Goal: Navigation & Orientation: Find specific page/section

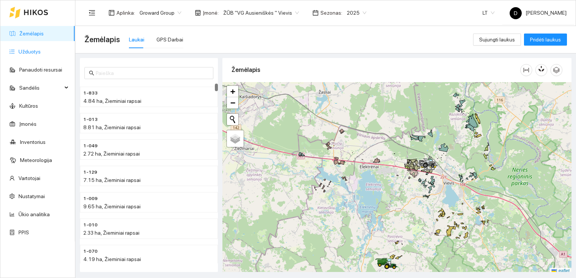
click at [30, 54] on link "Užduotys" at bounding box center [29, 52] width 22 height 6
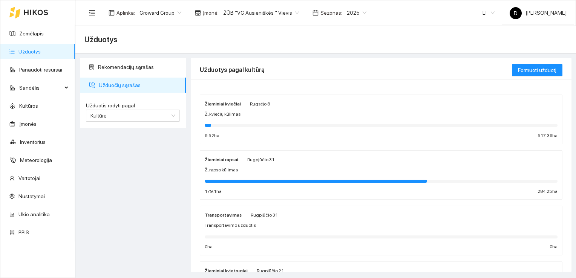
click at [231, 105] on strong "Žieminiai kviečiai" at bounding box center [223, 103] width 36 height 5
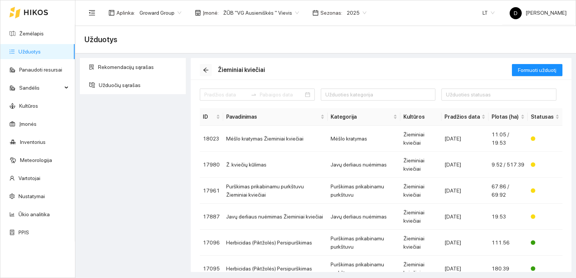
click at [207, 70] on icon "arrow-left" at bounding box center [206, 70] width 6 height 6
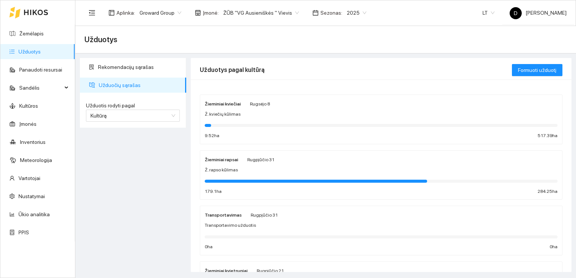
click at [230, 159] on strong "Žieminiai rapsai" at bounding box center [222, 159] width 34 height 5
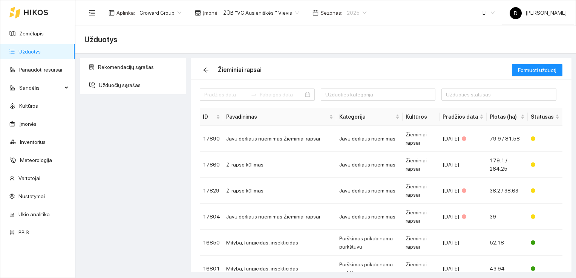
click at [353, 10] on span "2025" at bounding box center [357, 12] width 20 height 11
click at [346, 101] on div "2026" at bounding box center [347, 100] width 19 height 8
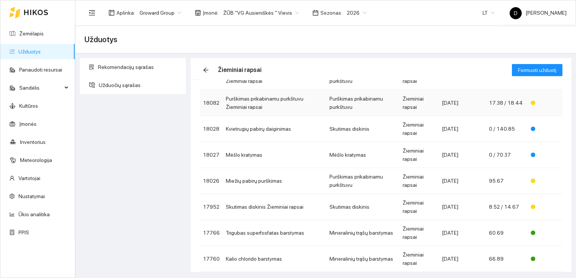
scroll to position [75, 0]
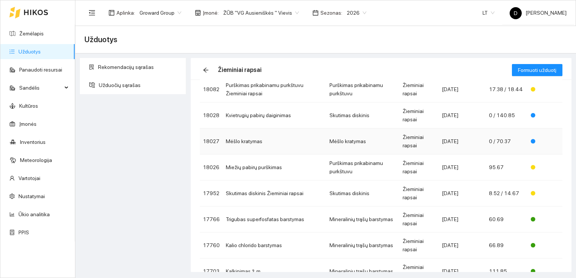
click at [244, 141] on td "Mėšlo kratymas" at bounding box center [275, 142] width 104 height 26
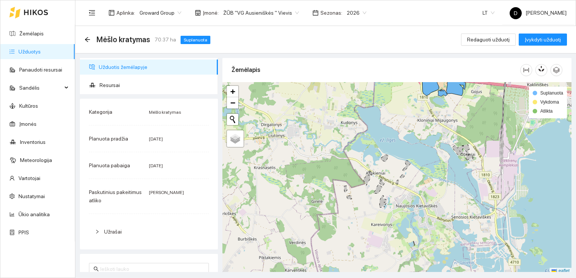
scroll to position [2, 0]
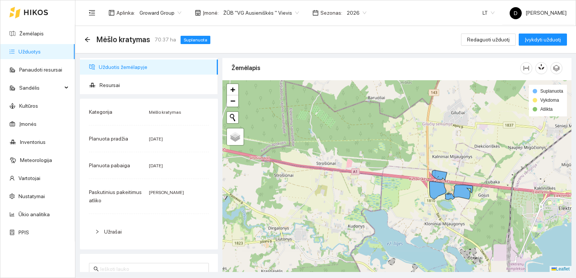
drag, startPoint x: 305, startPoint y: 118, endPoint x: 317, endPoint y: 226, distance: 108.1
click at [317, 226] on div at bounding box center [397, 176] width 349 height 192
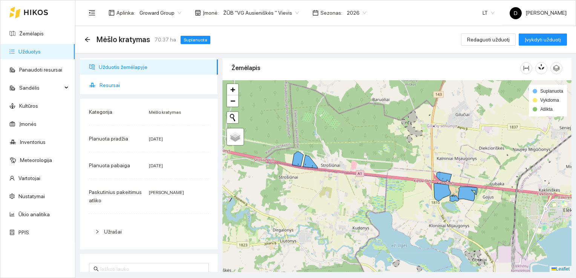
click at [112, 84] on span "Resursai" at bounding box center [156, 85] width 112 height 15
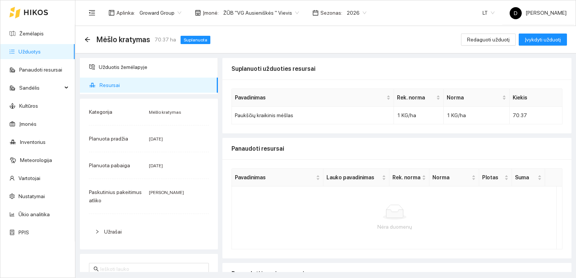
click at [26, 51] on link "Užduotys" at bounding box center [29, 52] width 22 height 6
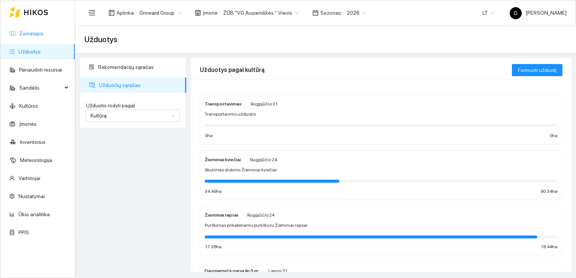
click at [34, 32] on link "Žemėlapis" at bounding box center [31, 34] width 25 height 6
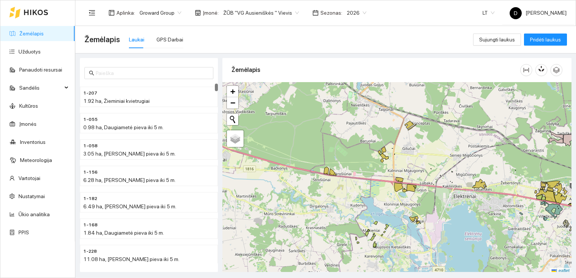
scroll to position [2, 0]
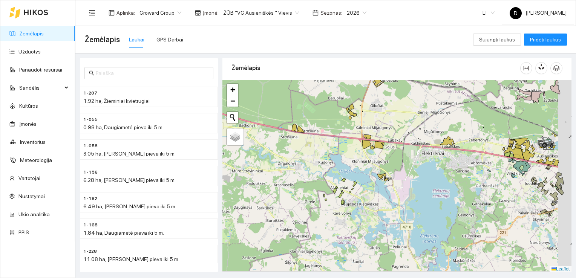
drag, startPoint x: 498, startPoint y: 231, endPoint x: 398, endPoint y: 109, distance: 158.2
click at [400, 112] on div at bounding box center [397, 176] width 349 height 192
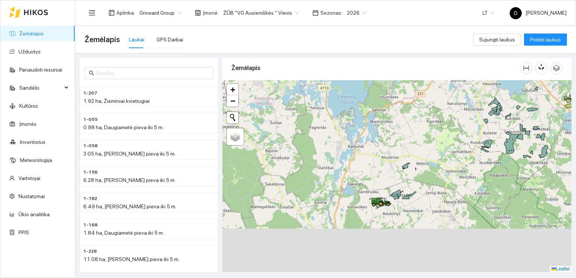
drag, startPoint x: 358, startPoint y: 233, endPoint x: 347, endPoint y: 182, distance: 52.5
click at [346, 182] on div at bounding box center [397, 176] width 349 height 192
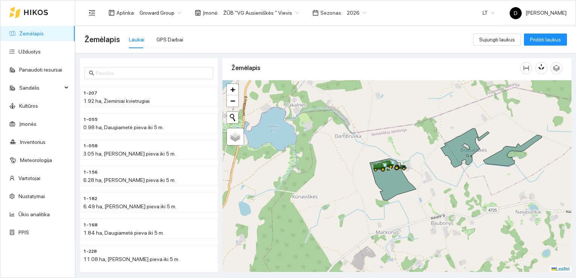
drag, startPoint x: 436, startPoint y: 207, endPoint x: 382, endPoint y: 202, distance: 53.8
click at [382, 202] on div at bounding box center [397, 176] width 349 height 192
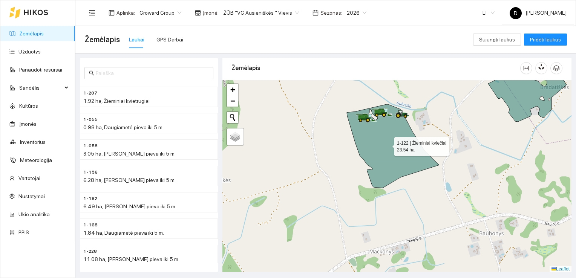
click at [392, 159] on icon at bounding box center [393, 146] width 92 height 84
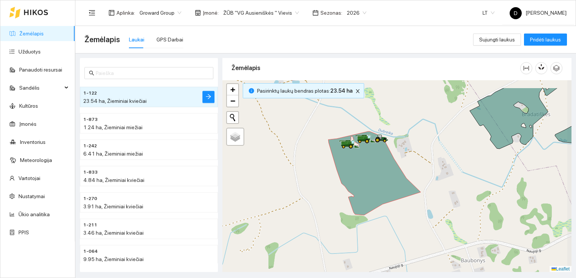
drag, startPoint x: 459, startPoint y: 130, endPoint x: 410, endPoint y: 158, distance: 56.4
click at [438, 156] on div at bounding box center [397, 176] width 349 height 192
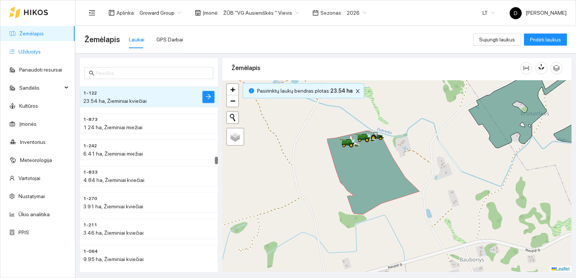
click at [27, 53] on link "Užduotys" at bounding box center [29, 52] width 22 height 6
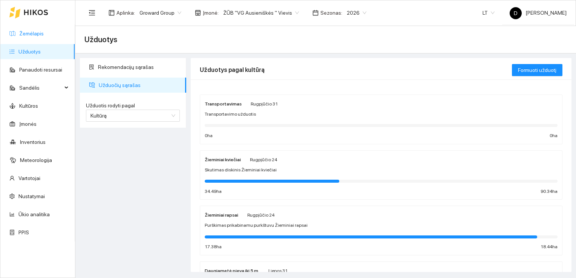
click at [34, 34] on link "Žemėlapis" at bounding box center [31, 34] width 25 height 6
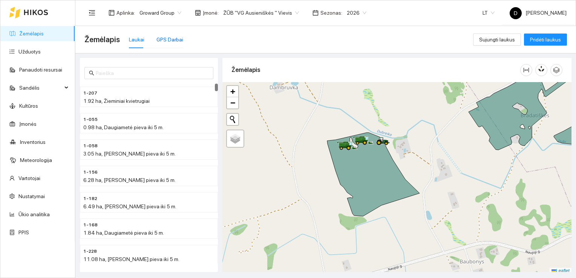
click at [173, 41] on div "GPS Darbai" at bounding box center [170, 39] width 27 height 8
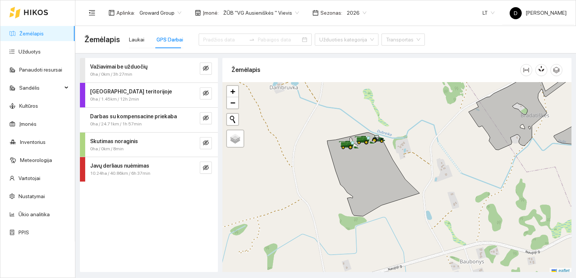
click at [115, 169] on span "Javų derliaus nuėmimas" at bounding box center [119, 166] width 59 height 8
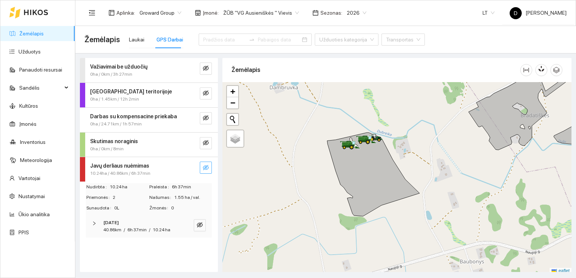
click at [208, 167] on icon "eye-invisible" at bounding box center [206, 168] width 6 height 6
